Goal: Task Accomplishment & Management: Use online tool/utility

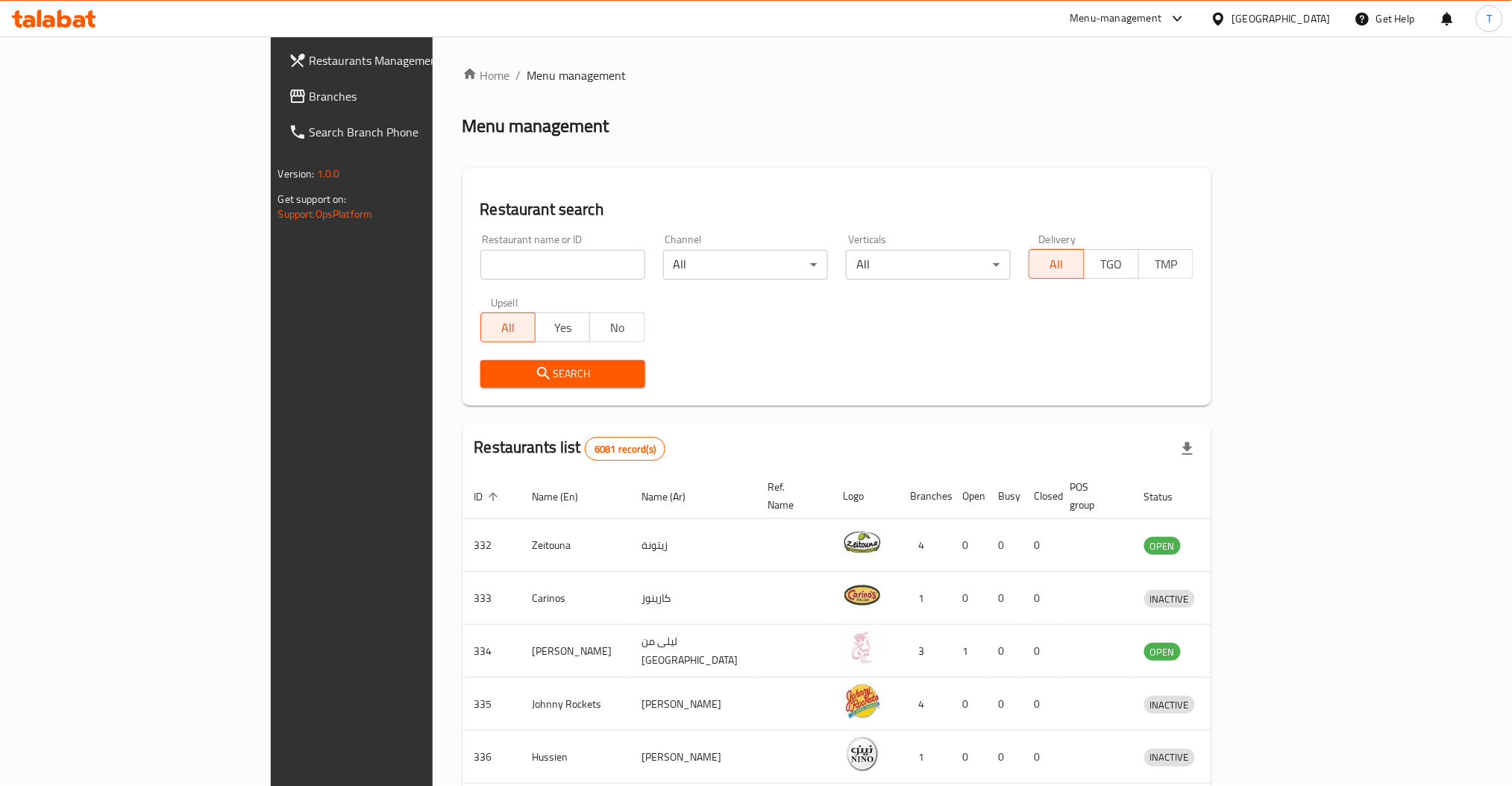
click at [480, 257] on input "search" at bounding box center [562, 264] width 165 height 30
type input "deboned"
click button "Search" at bounding box center [562, 373] width 165 height 28
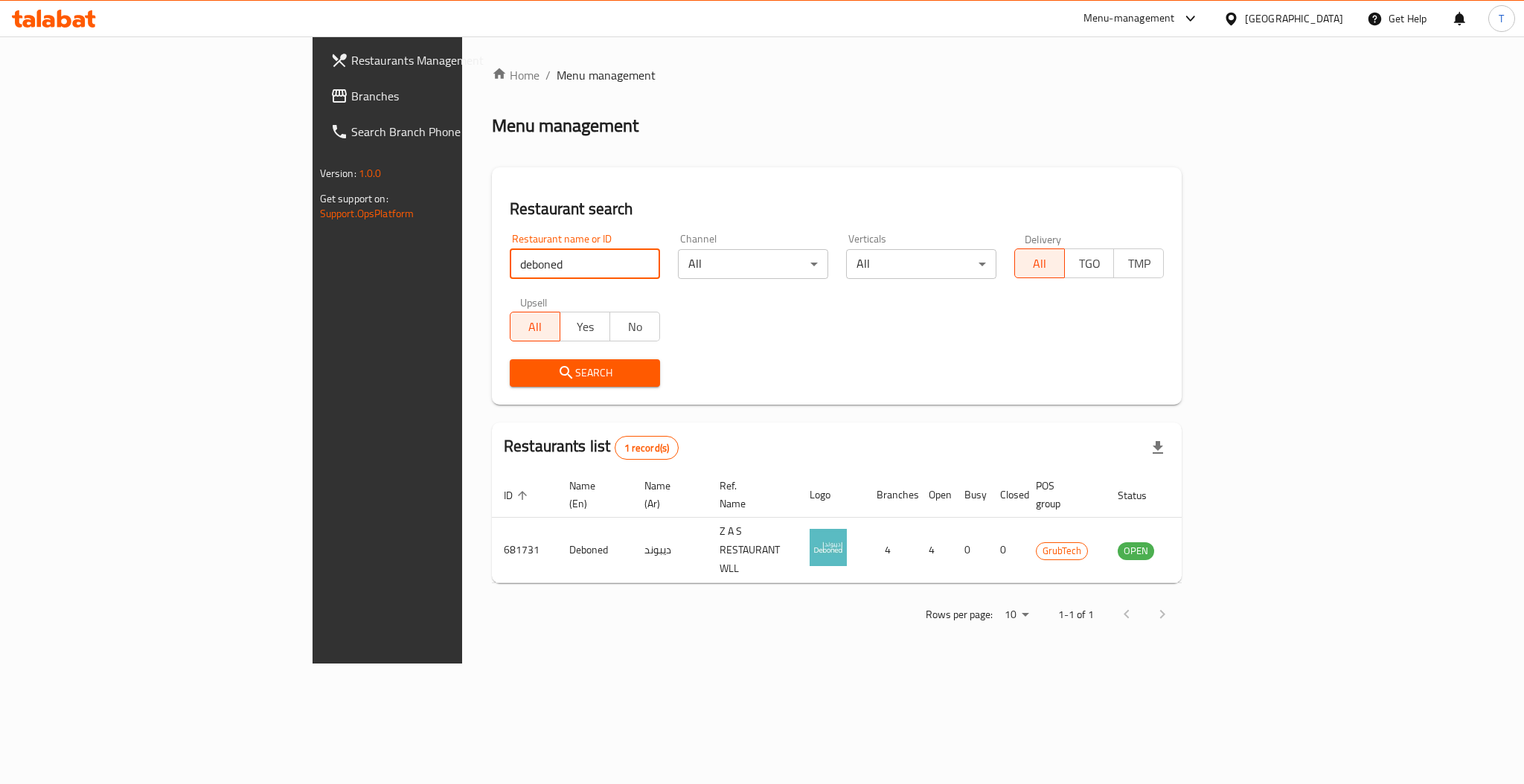
click at [1061, 595] on div "Rows per page: 10 1-1 of 1" at bounding box center [836, 614] width 690 height 39
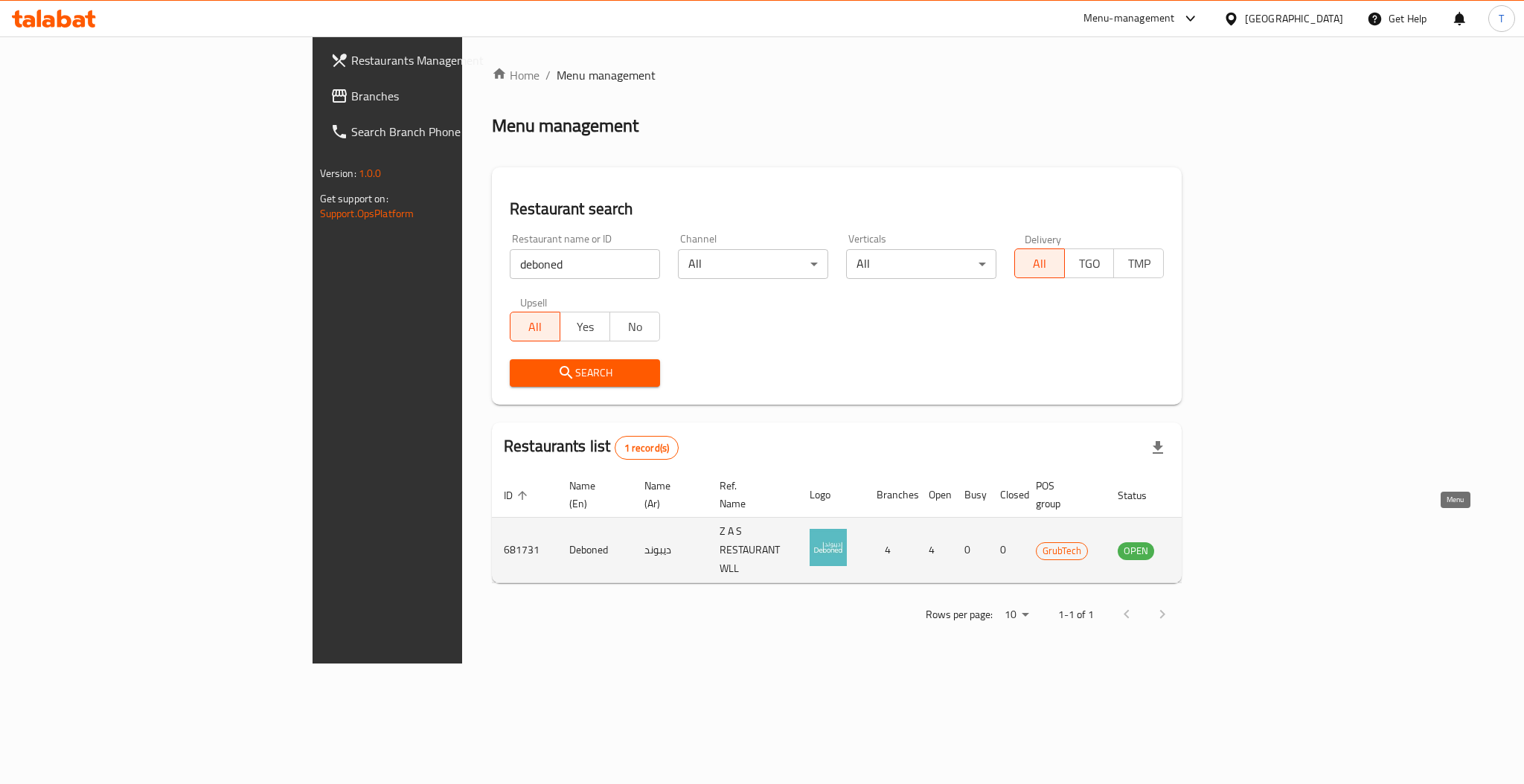
click at [1213, 542] on icon "enhanced table" at bounding box center [1204, 551] width 18 height 18
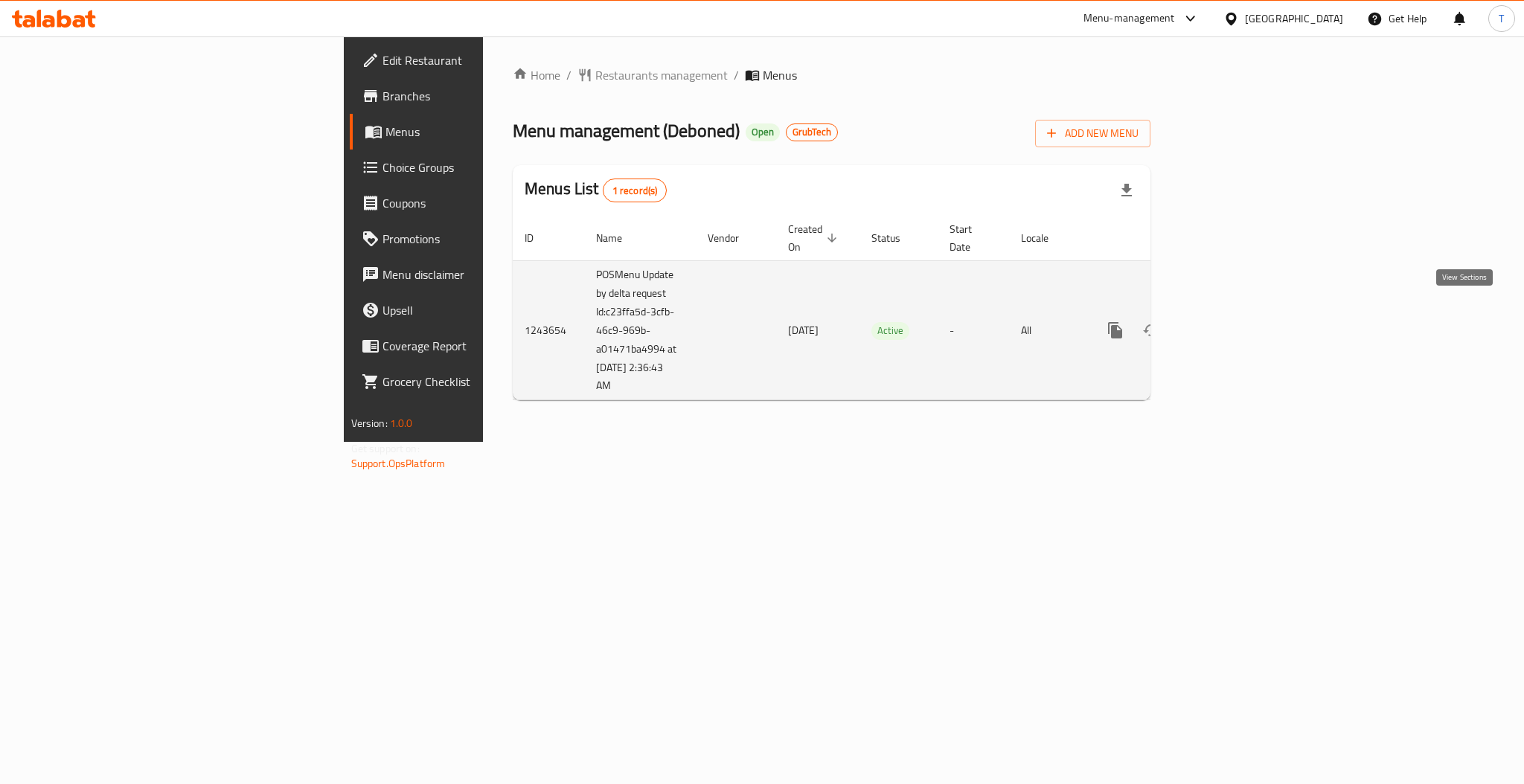
click at [1240, 323] on link "enhanced table" at bounding box center [1222, 330] width 36 height 36
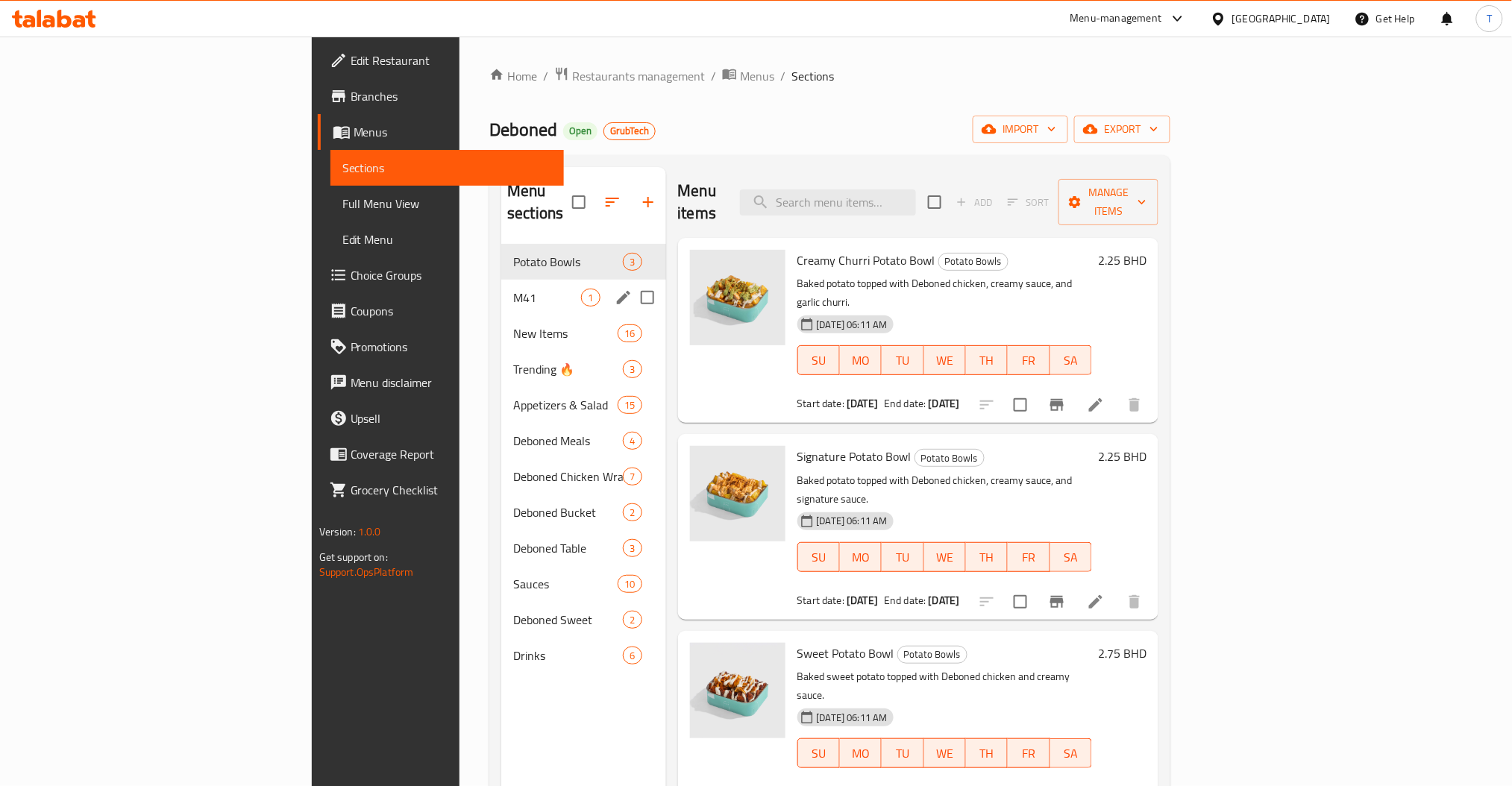
click at [501, 287] on div "M41 1" at bounding box center [583, 298] width 164 height 36
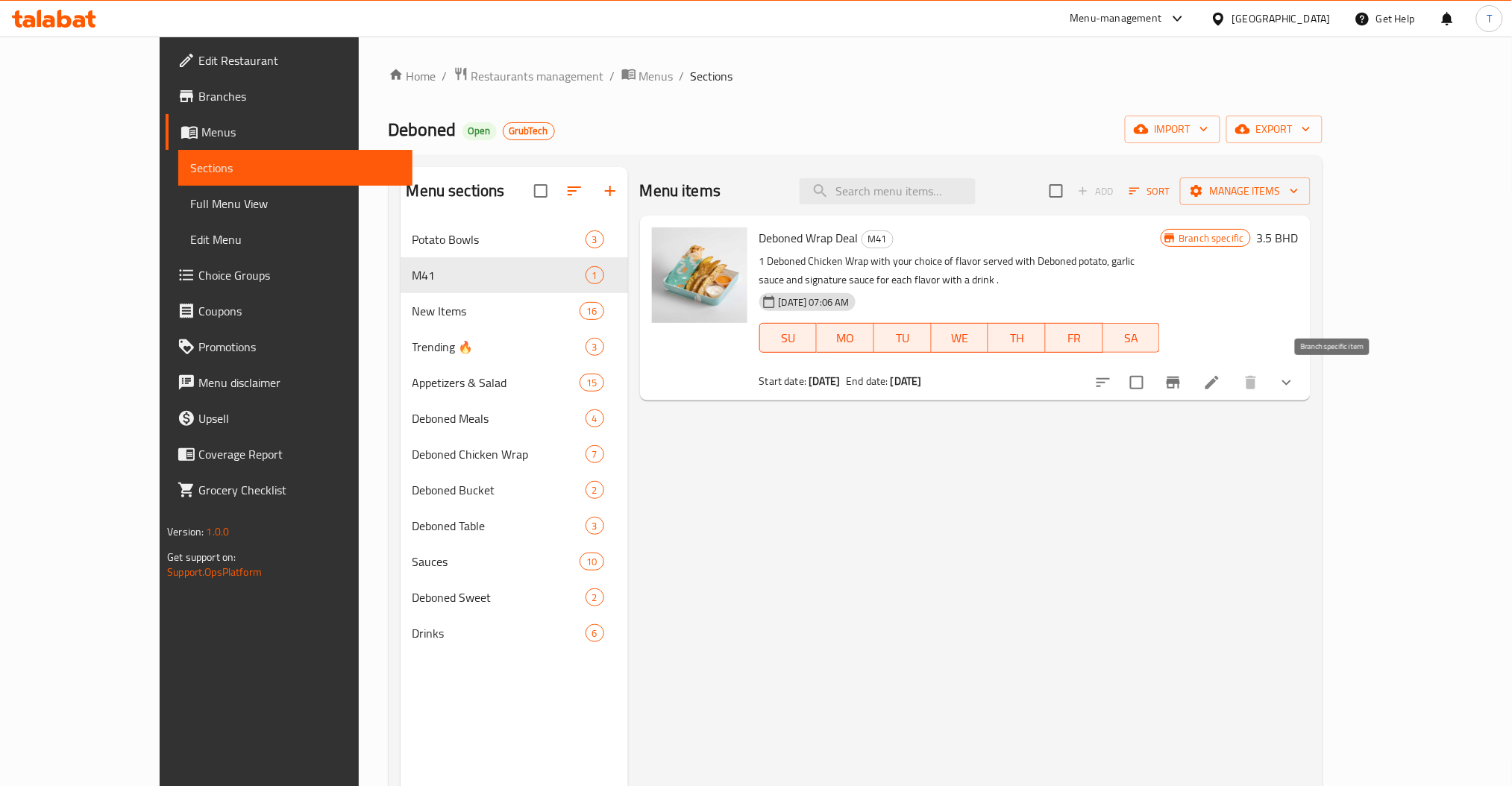
click at [1180, 389] on icon "Branch-specific-item" at bounding box center [1173, 382] width 13 height 12
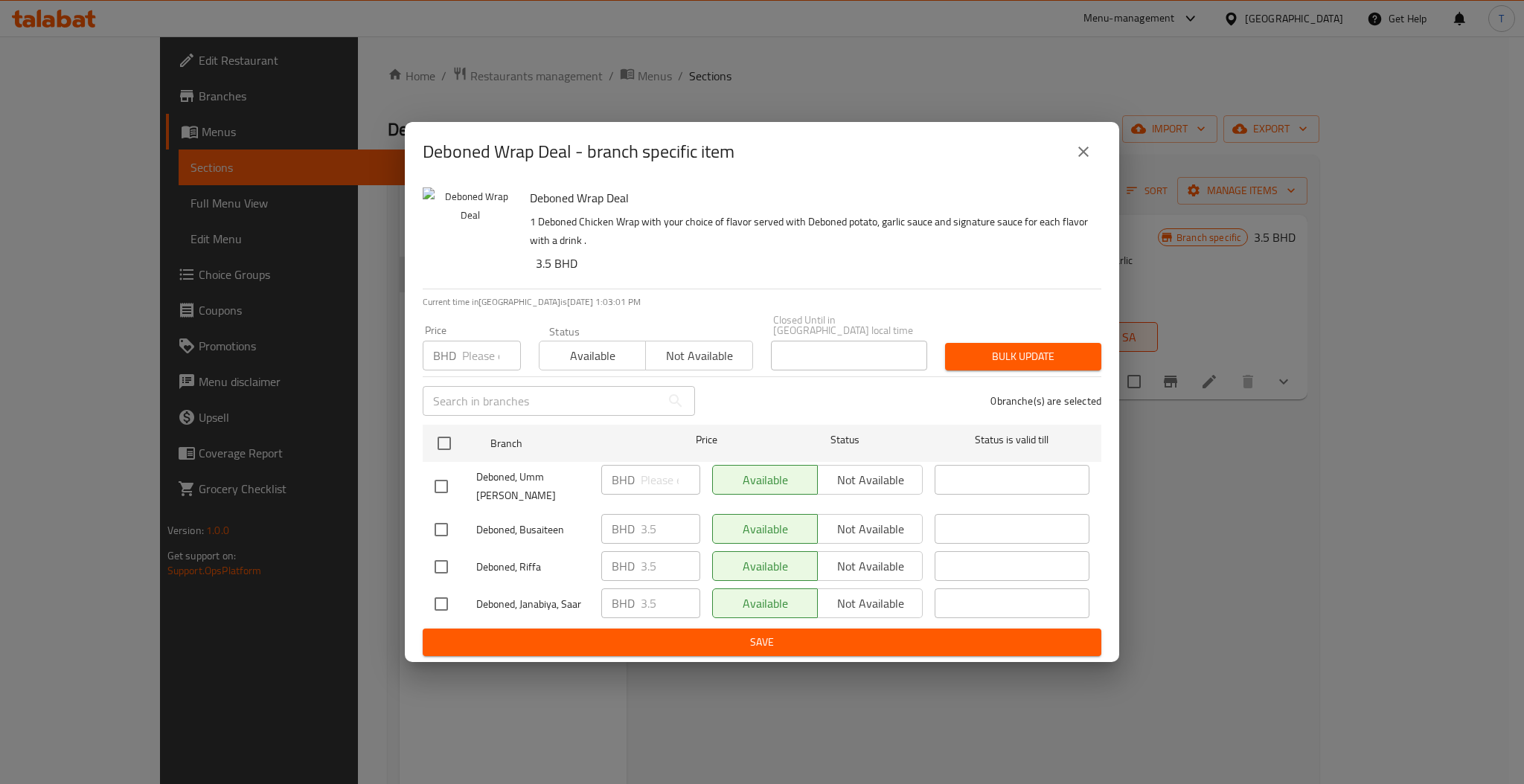
click at [1087, 154] on icon "close" at bounding box center [1083, 152] width 18 height 18
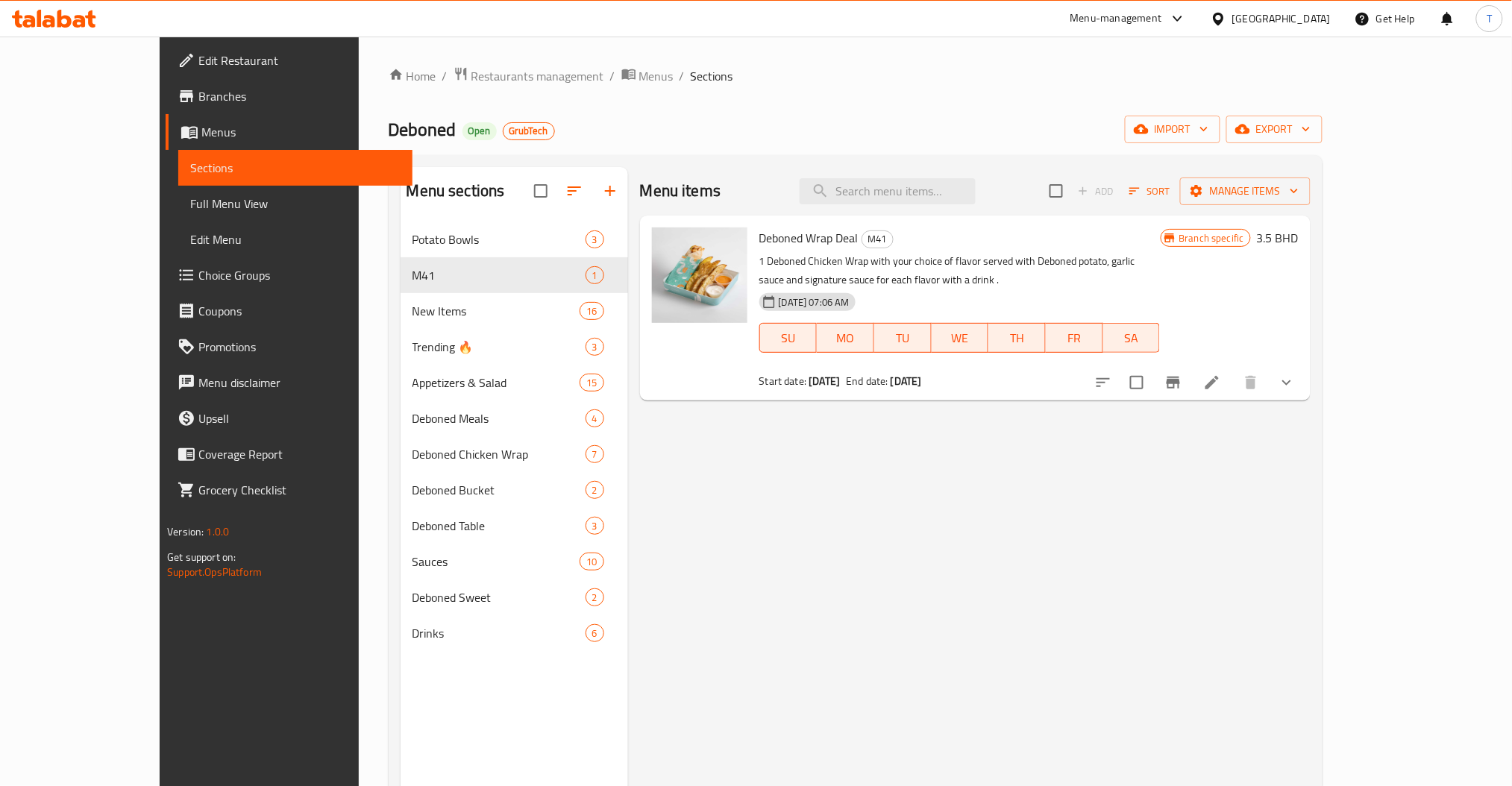
drag, startPoint x: 884, startPoint y: 600, endPoint x: 892, endPoint y: 566, distance: 34.9
click at [884, 594] on div "Menu items Add Sort Manage items Deboned Wrap Deal M41 1 Deboned Chicken Wrap w…" at bounding box center [969, 560] width 683 height 786
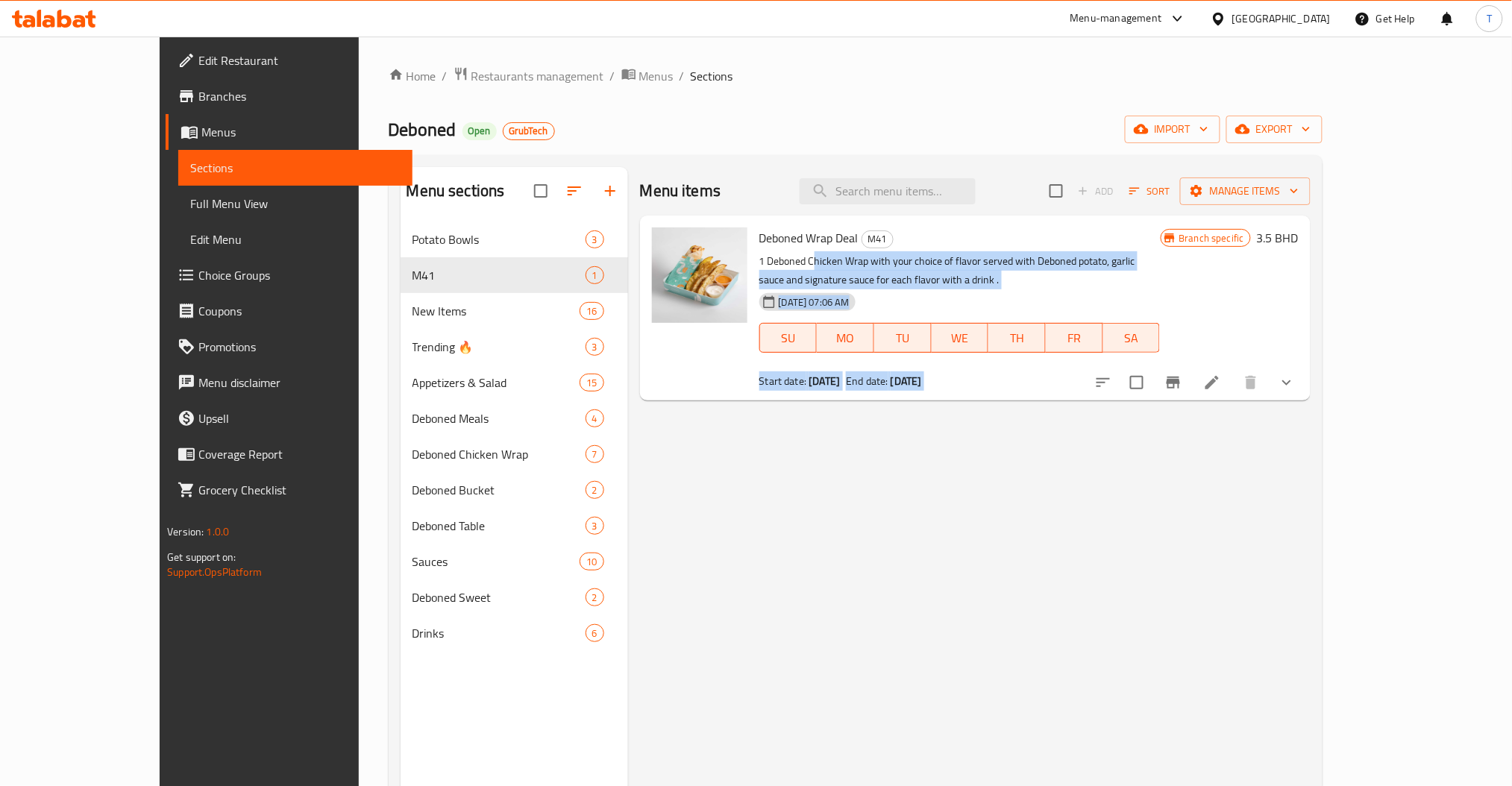
drag, startPoint x: 1327, startPoint y: 260, endPoint x: 773, endPoint y: 268, distance: 554.1
click at [773, 268] on div "Deboned Wrap Deal M41 1 Deboned Chicken Wrap with your choice of flavor served …" at bounding box center [1028, 308] width 551 height 173
click at [1060, 299] on div "16-04-2025 07:06 AM SU MO TU WE TH FR SA" at bounding box center [959, 327] width 413 height 81
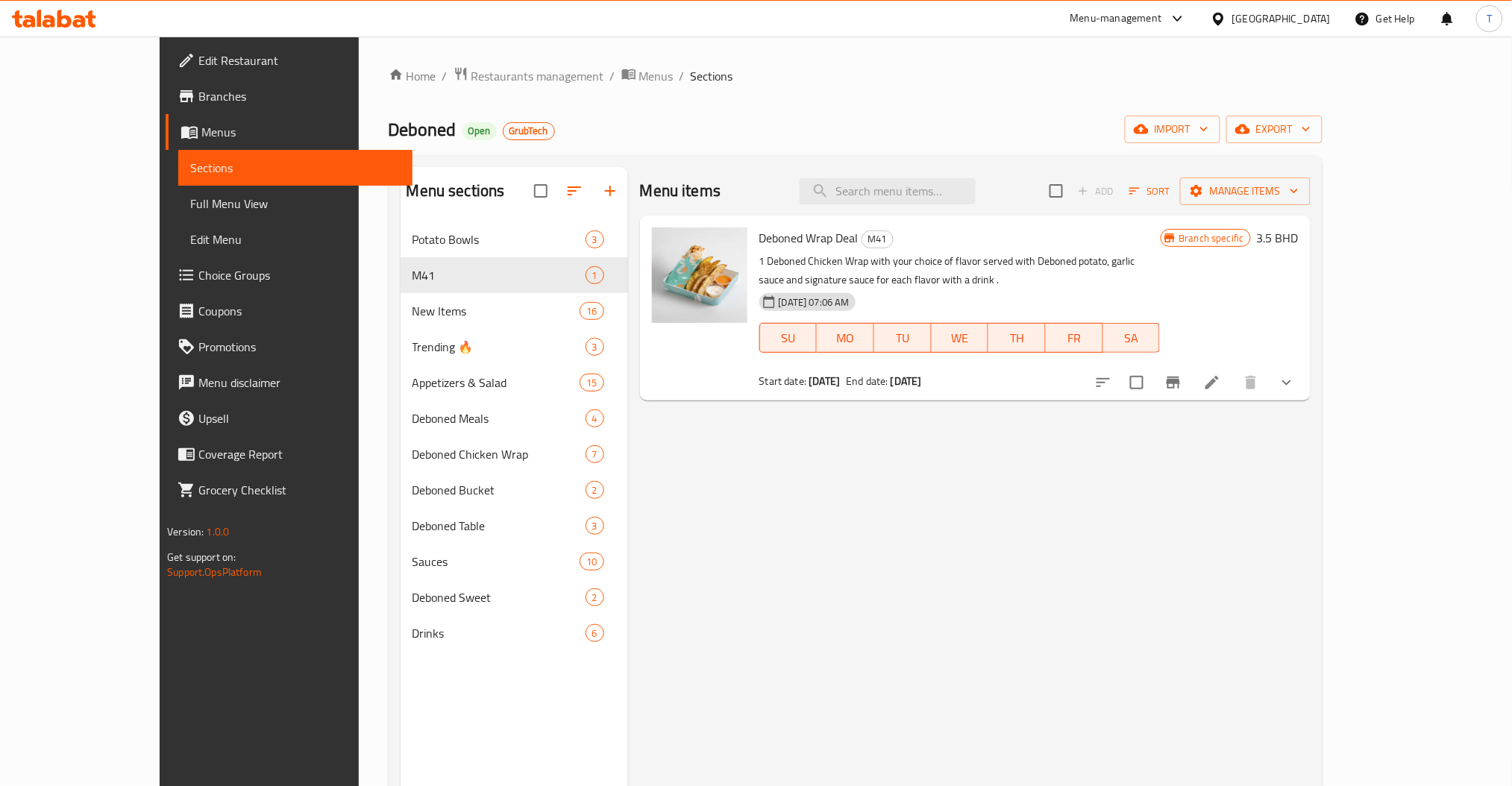
click at [1159, 530] on div "Menu items Add Sort Manage items Deboned Wrap Deal M41 1 Deboned Chicken Wrap w…" at bounding box center [969, 560] width 683 height 786
click at [994, 531] on div "Menu items Add Sort Manage items Deboned Wrap Deal M41 1 Deboned Chicken Wrap w…" at bounding box center [969, 560] width 683 height 786
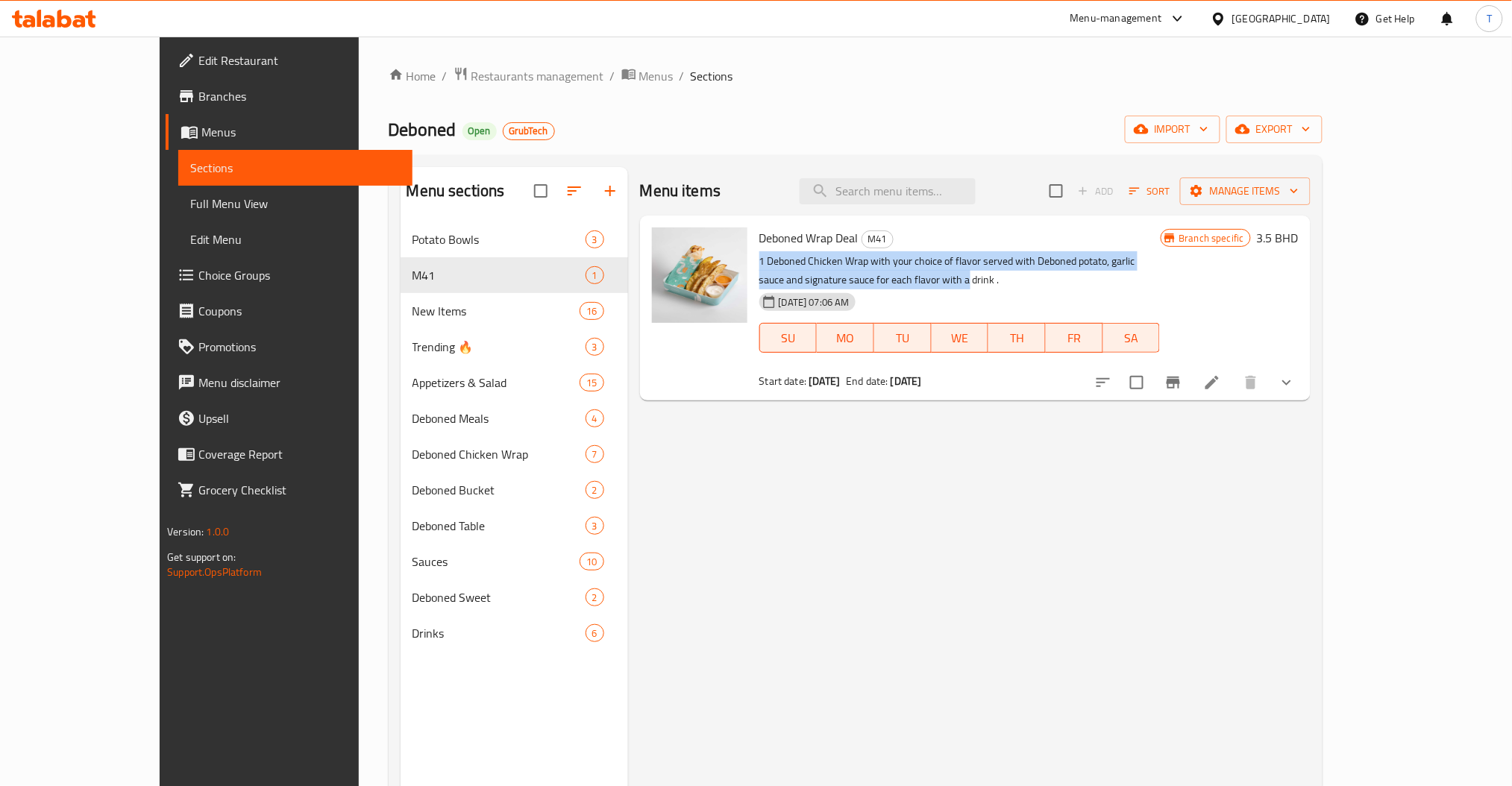
drag, startPoint x: 1320, startPoint y: 267, endPoint x: 716, endPoint y: 265, distance: 604.0
click at [753, 265] on div "Deboned Wrap Deal M41 1 Deboned Chicken Wrap with your choice of flavor served …" at bounding box center [959, 308] width 413 height 173
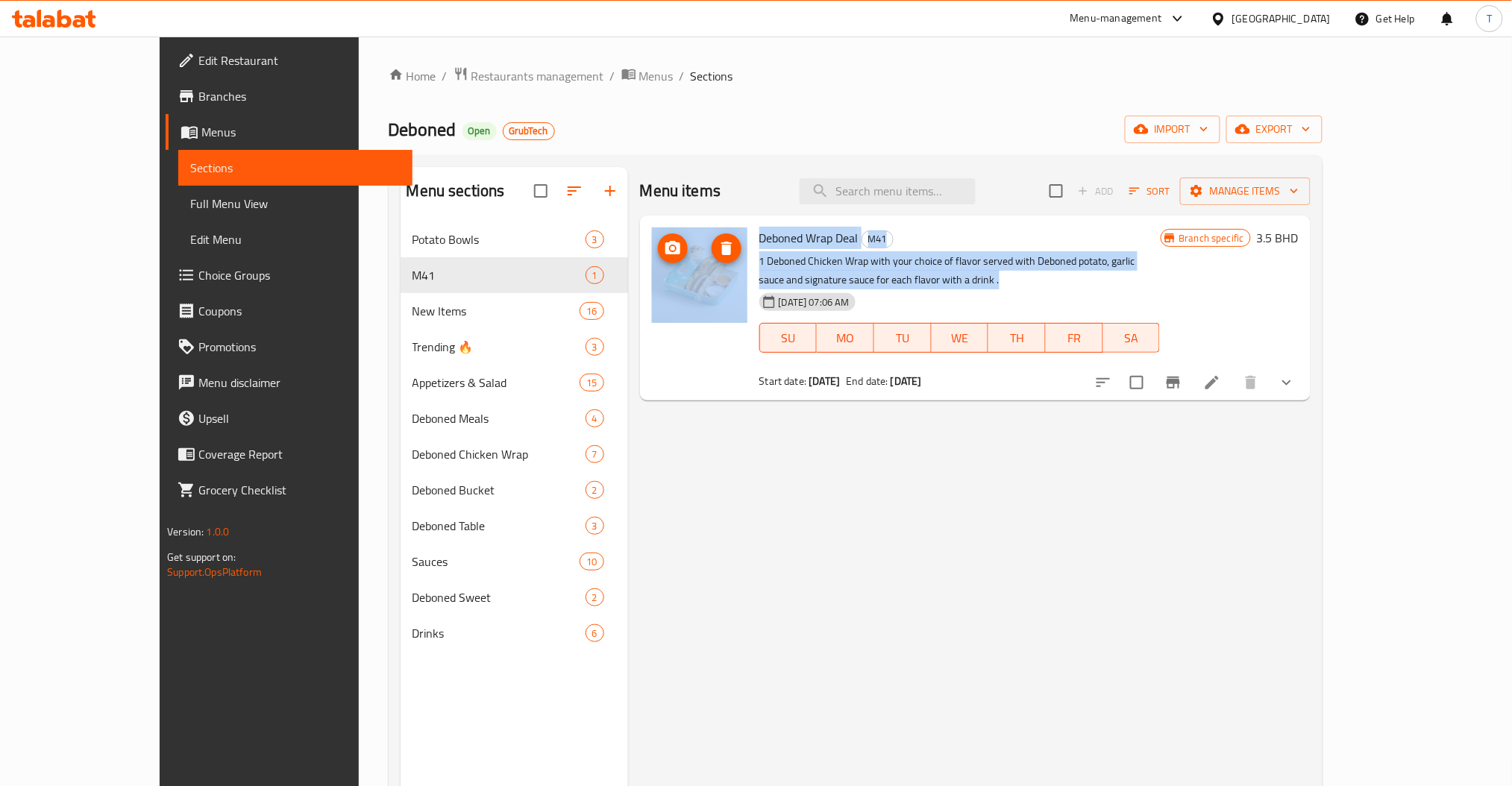
drag, startPoint x: 747, startPoint y: 277, endPoint x: 693, endPoint y: 265, distance: 55.3
click at [693, 265] on div "Deboned Wrap Deal M41 1 Deboned Chicken Wrap with your choice of flavor served …" at bounding box center [975, 308] width 658 height 173
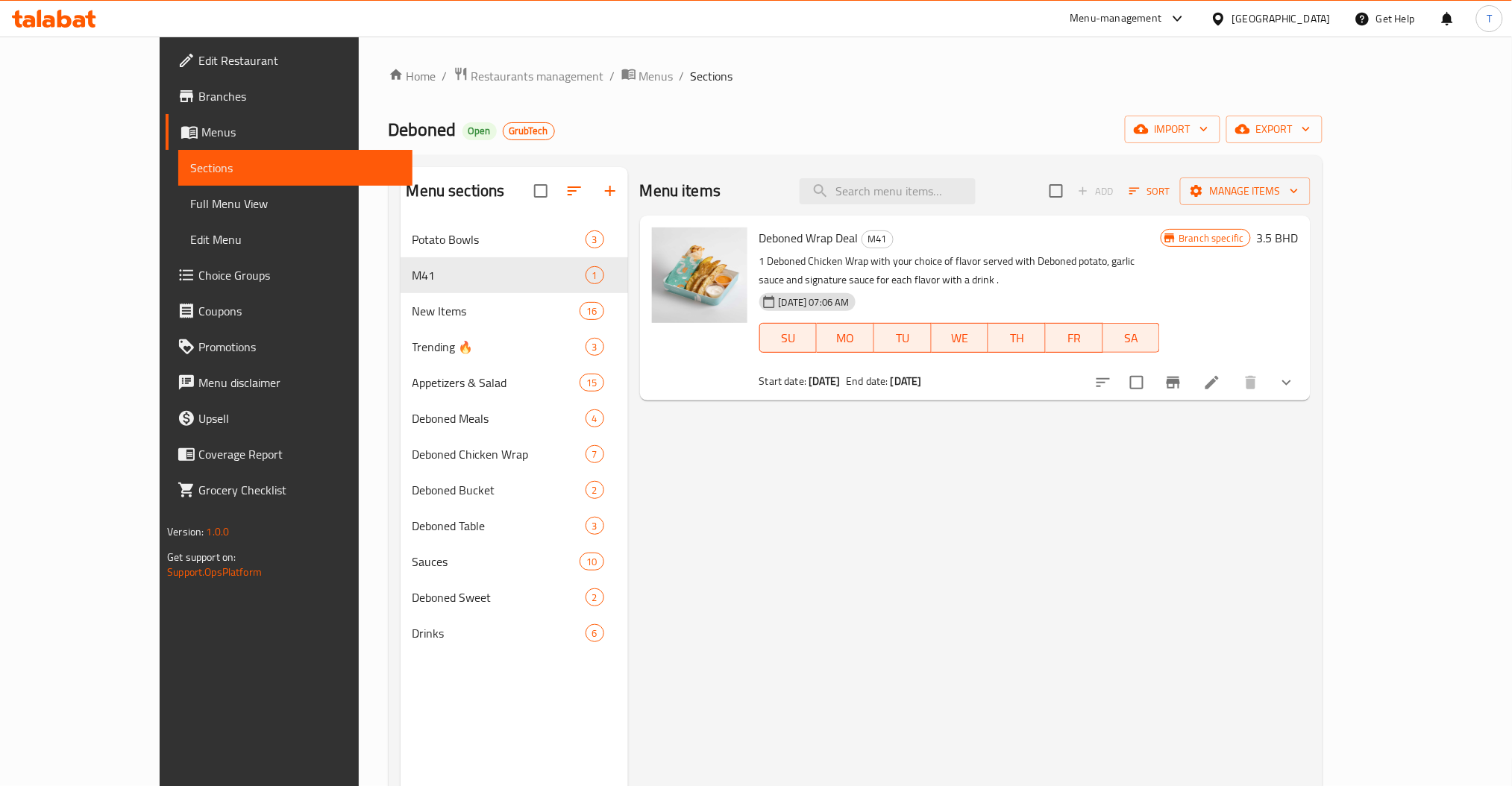
click at [949, 586] on div "Menu items Add Sort Manage items Deboned Wrap Deal M41 1 Deboned Chicken Wrap w…" at bounding box center [969, 560] width 683 height 786
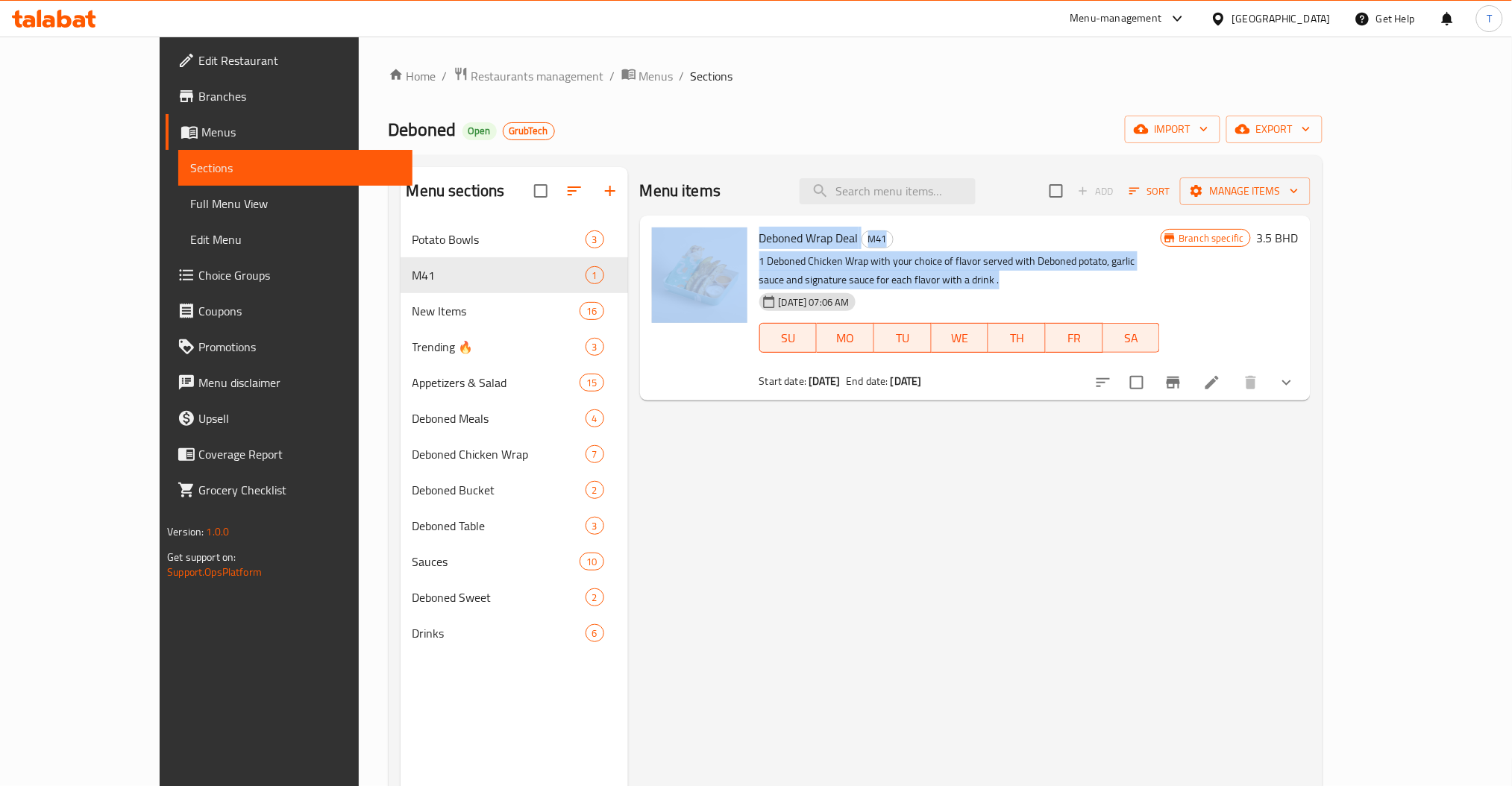
drag, startPoint x: 765, startPoint y: 281, endPoint x: 711, endPoint y: 259, distance: 58.3
click at [711, 259] on div "Deboned Wrap Deal M41 1 Deboned Chicken Wrap with your choice of flavor served …" at bounding box center [975, 308] width 658 height 173
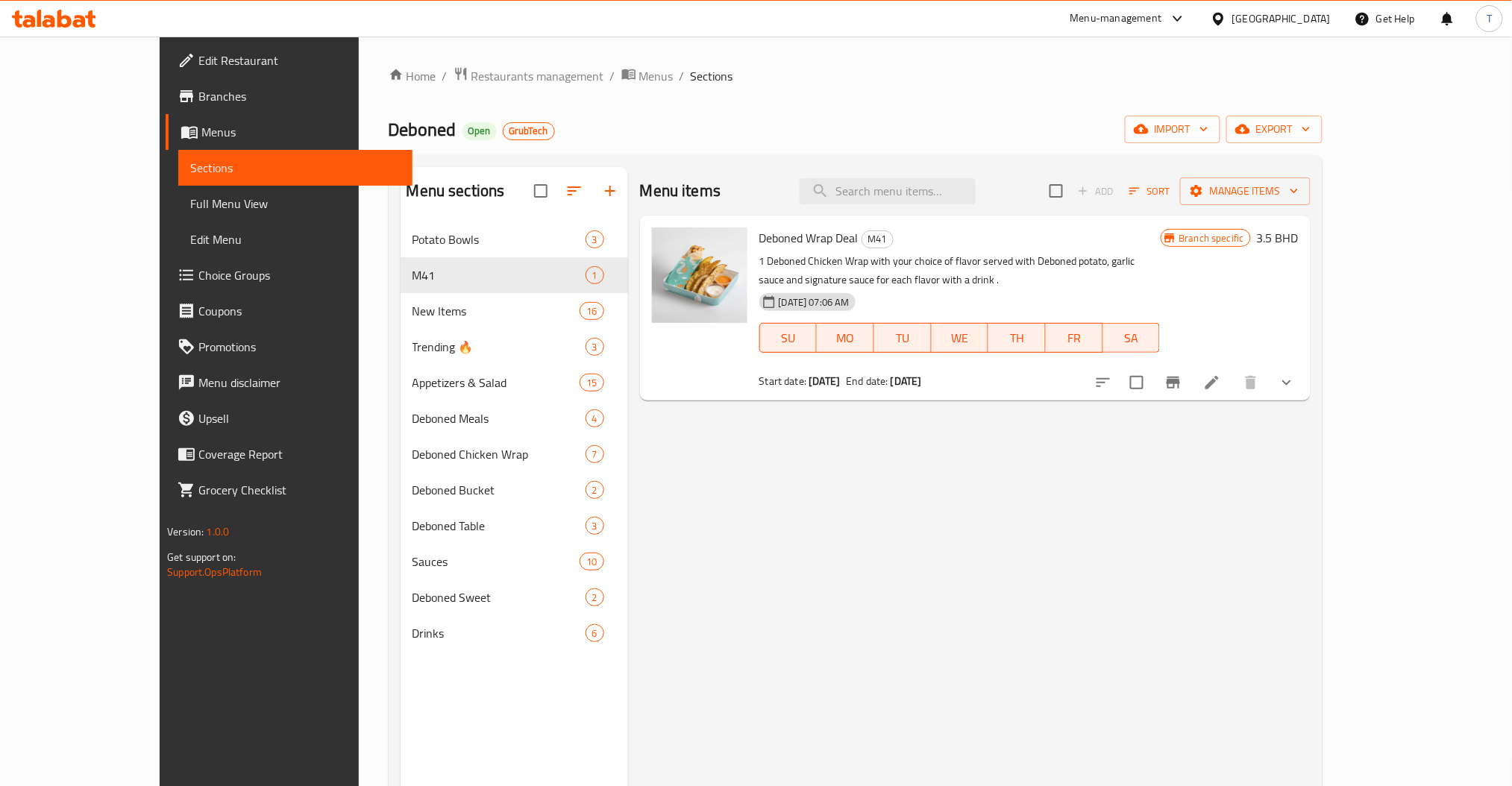
click at [1034, 561] on div "Menu items Add Sort Manage items Deboned Wrap Deal M41 1 Deboned Chicken Wrap w…" at bounding box center [969, 560] width 683 height 786
click at [975, 555] on div "Menu items Add Sort Manage items Deboned Wrap Deal M41 1 Deboned Chicken Wrap w…" at bounding box center [969, 560] width 683 height 786
click at [1159, 652] on div "Menu items Add Sort Manage items Deboned Wrap Deal M41 1 Deboned Chicken Wrap w…" at bounding box center [969, 560] width 683 height 786
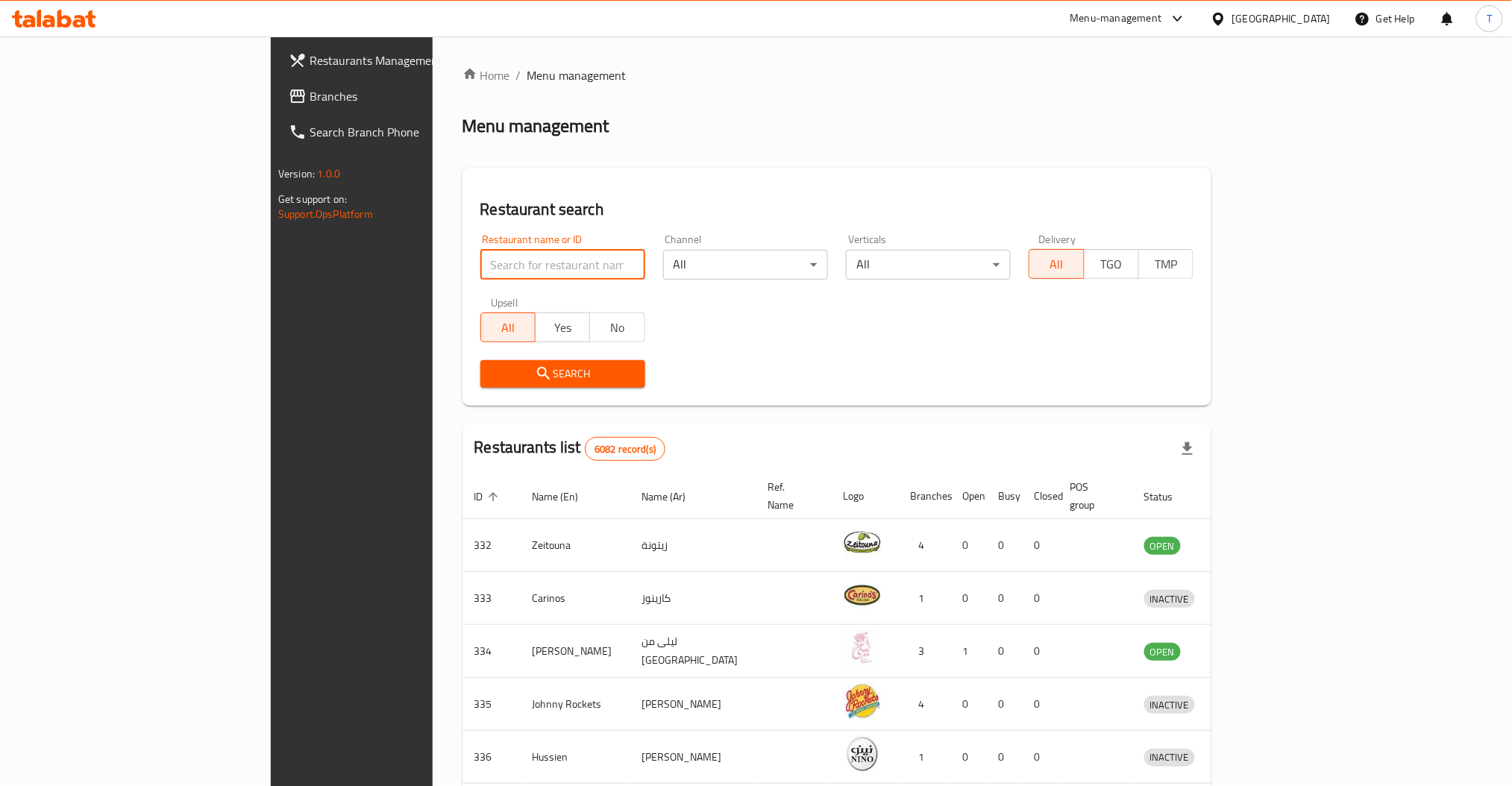
click at [480, 262] on input "search" at bounding box center [562, 264] width 165 height 30
click button "Search" at bounding box center [562, 373] width 165 height 28
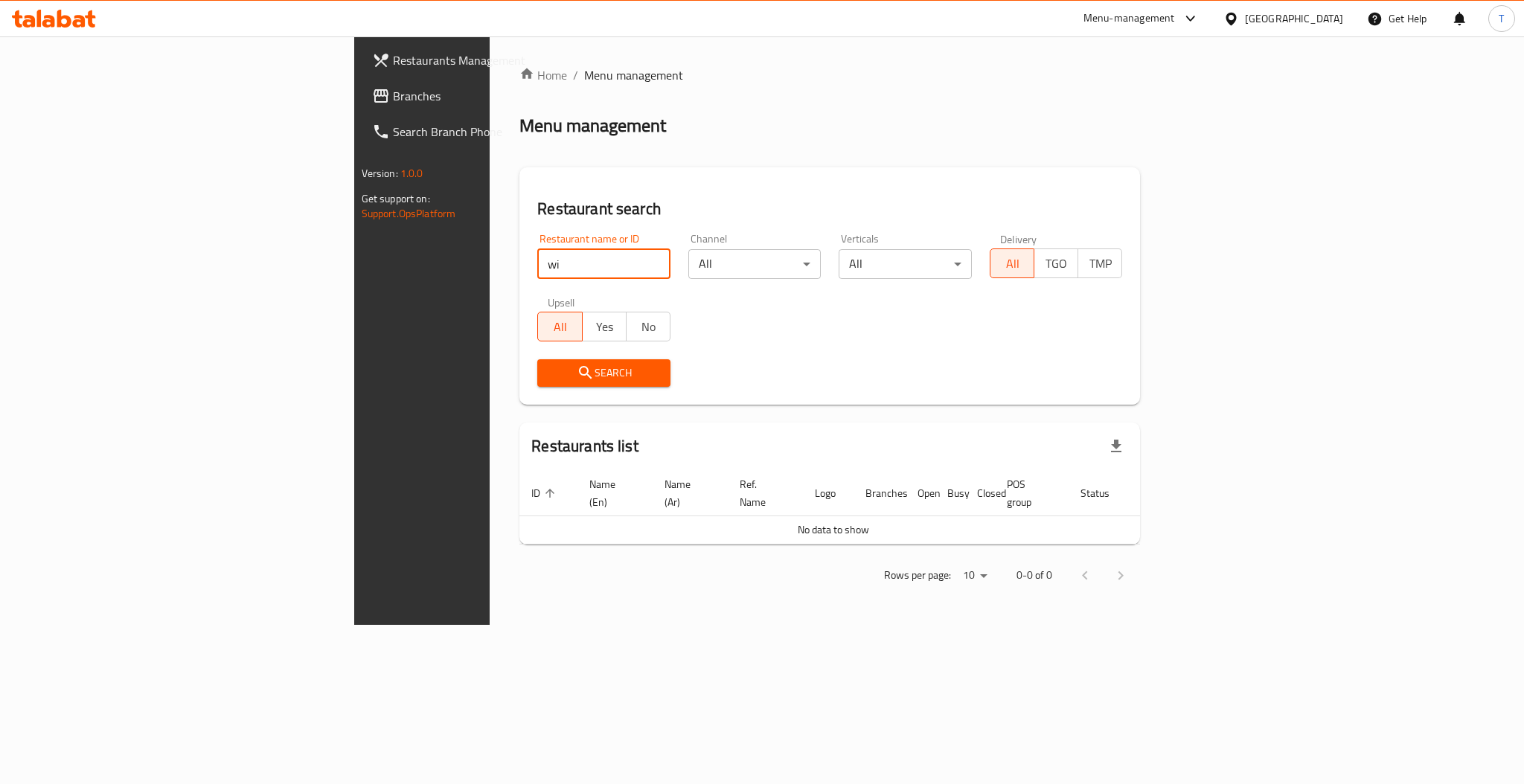
type input "w"
type input "Wing man"
click button "Search" at bounding box center [604, 372] width 133 height 28
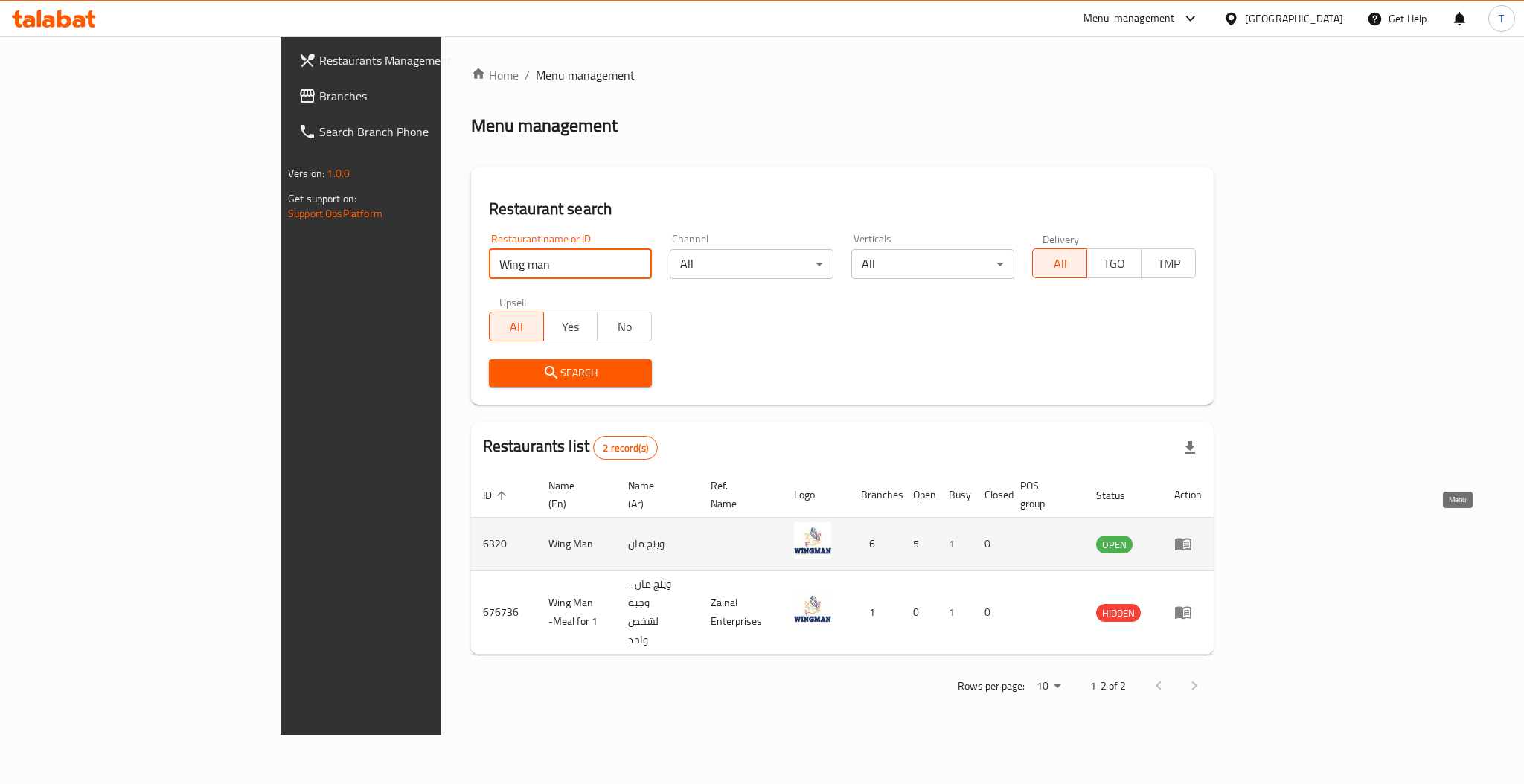
click at [1191, 538] on icon "enhanced table" at bounding box center [1183, 544] width 16 height 13
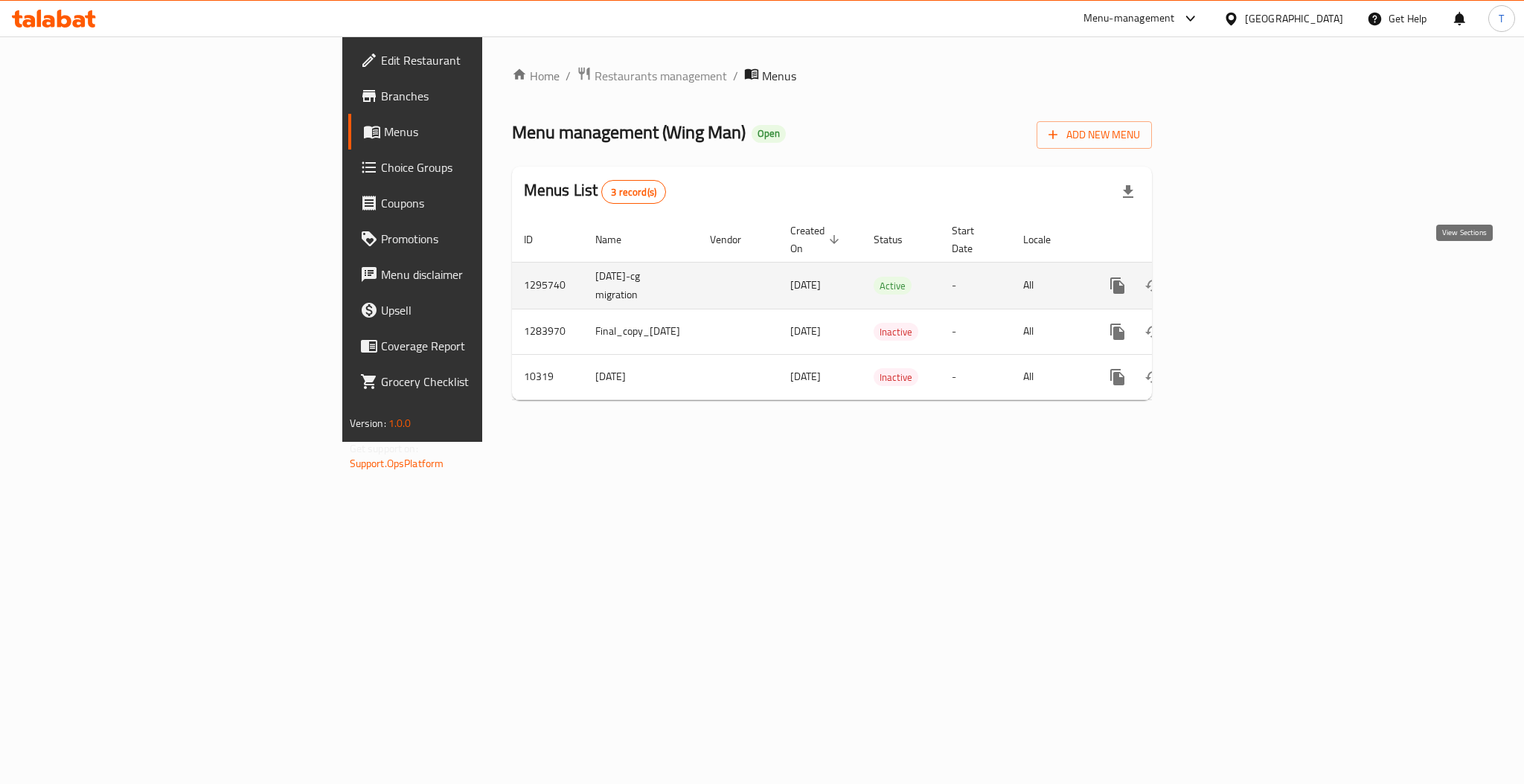
click at [1243, 267] on link "enhanced table" at bounding box center [1225, 285] width 36 height 36
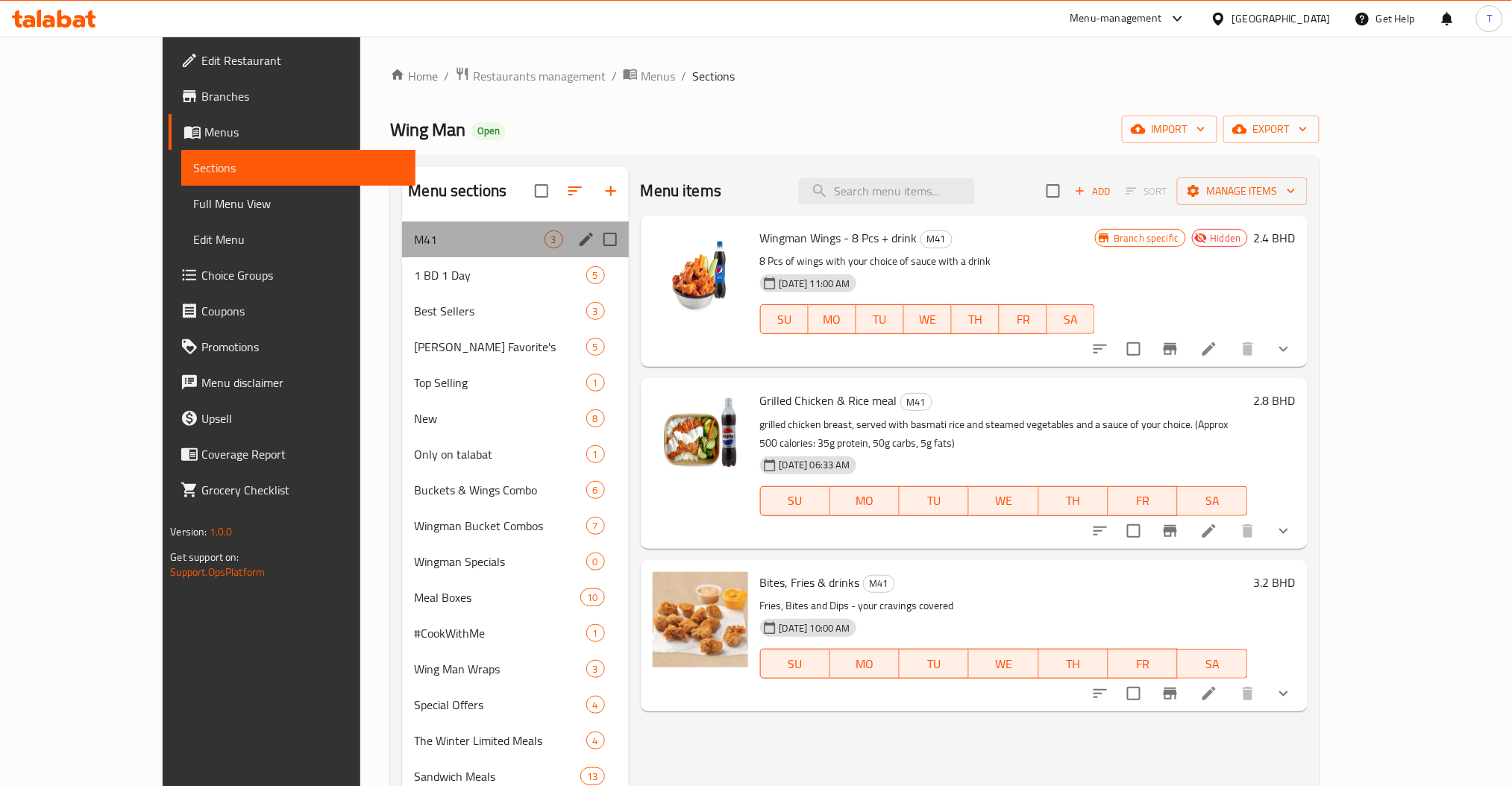
click at [402, 249] on div "M41 3" at bounding box center [514, 239] width 226 height 36
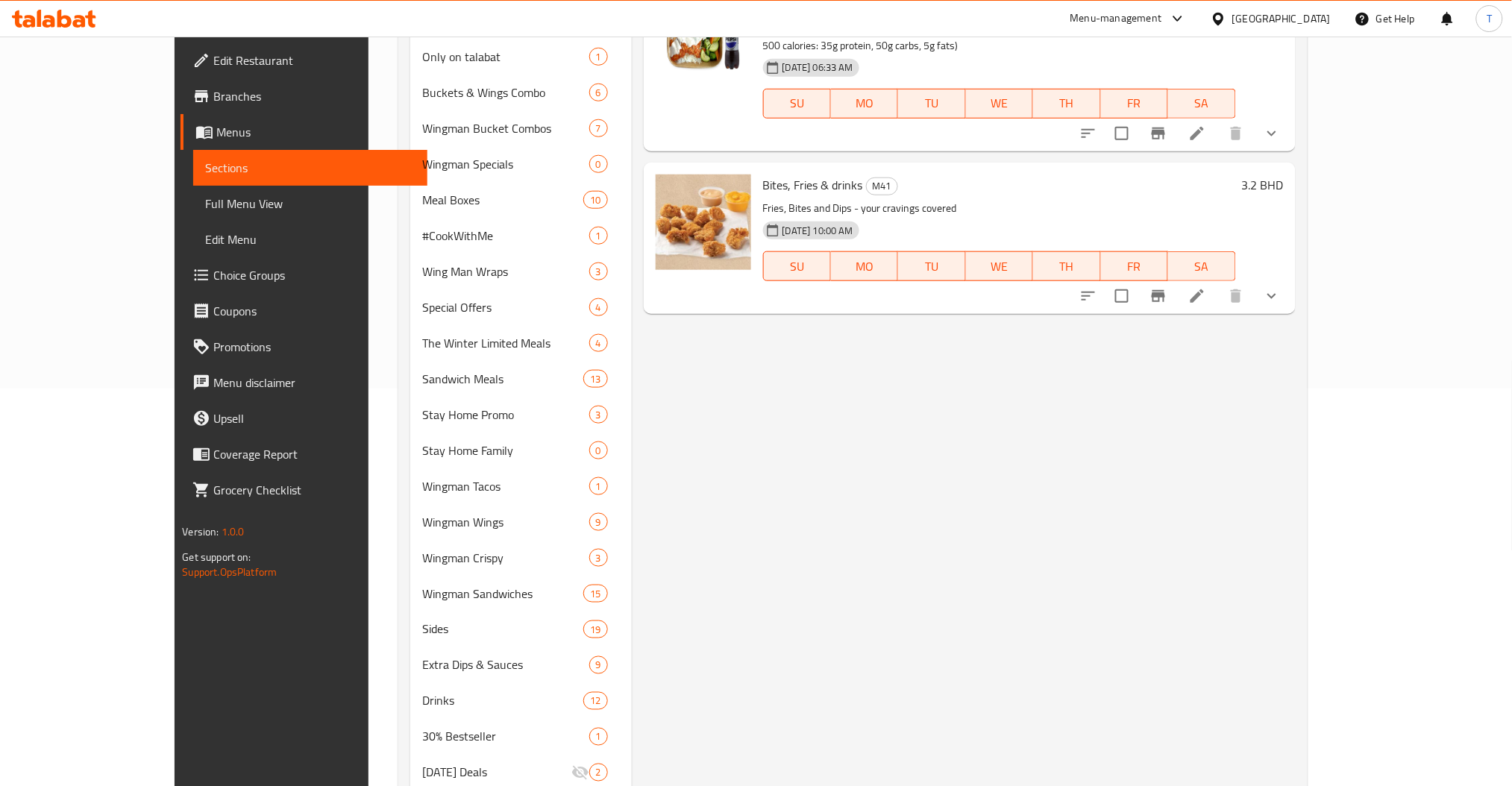
scroll to position [99, 0]
